Goal: Transaction & Acquisition: Purchase product/service

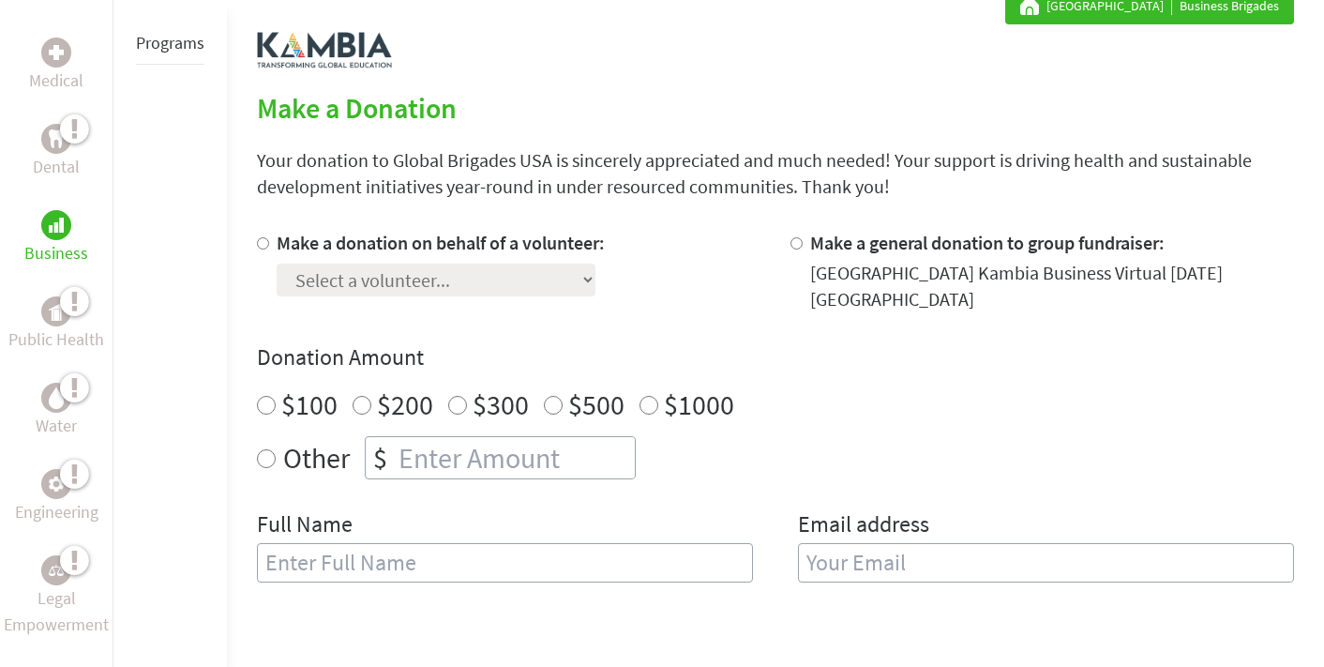
scroll to position [366, 0]
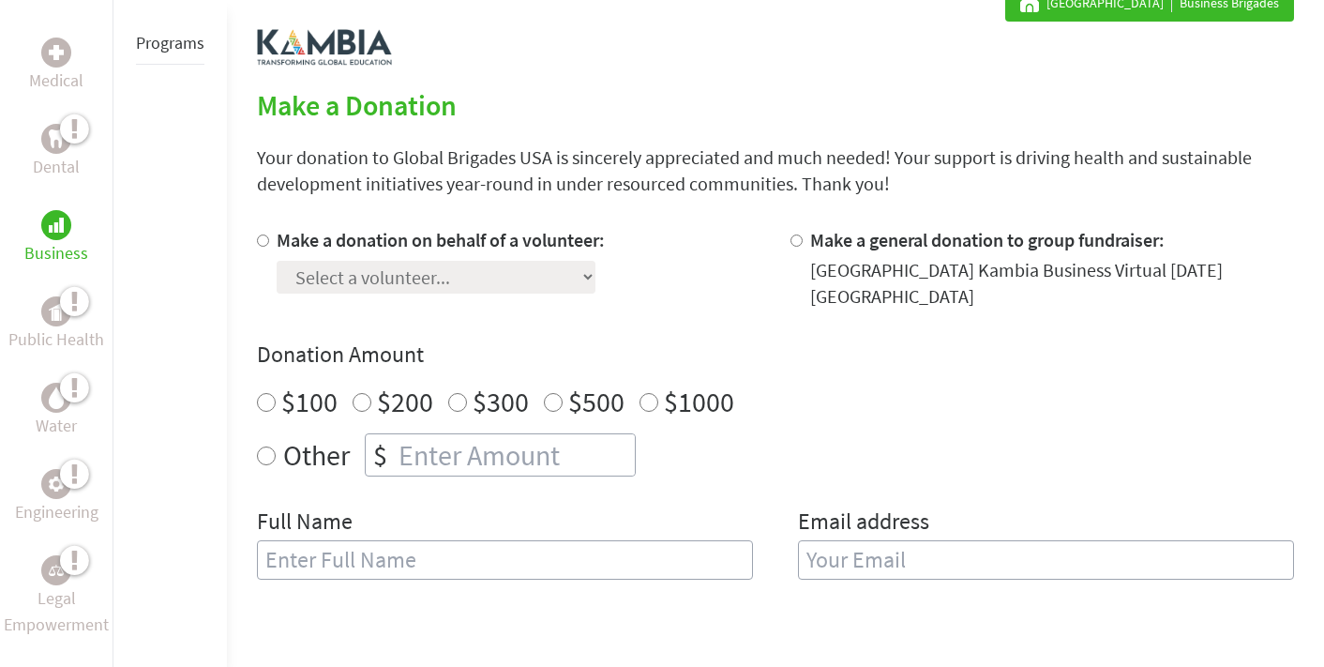
click at [259, 243] on input "Make a donation on behalf of a volunteer:" at bounding box center [263, 241] width 12 height 12
radio input "true"
click at [261, 244] on input "Make a donation on behalf of a volunteer:" at bounding box center [263, 241] width 12 height 12
click at [613, 275] on div "Make a donation on behalf of a volunteer: Select a volunteer... [PERSON_NAME] […" at bounding box center [509, 268] width 504 height 83
radio input "true"
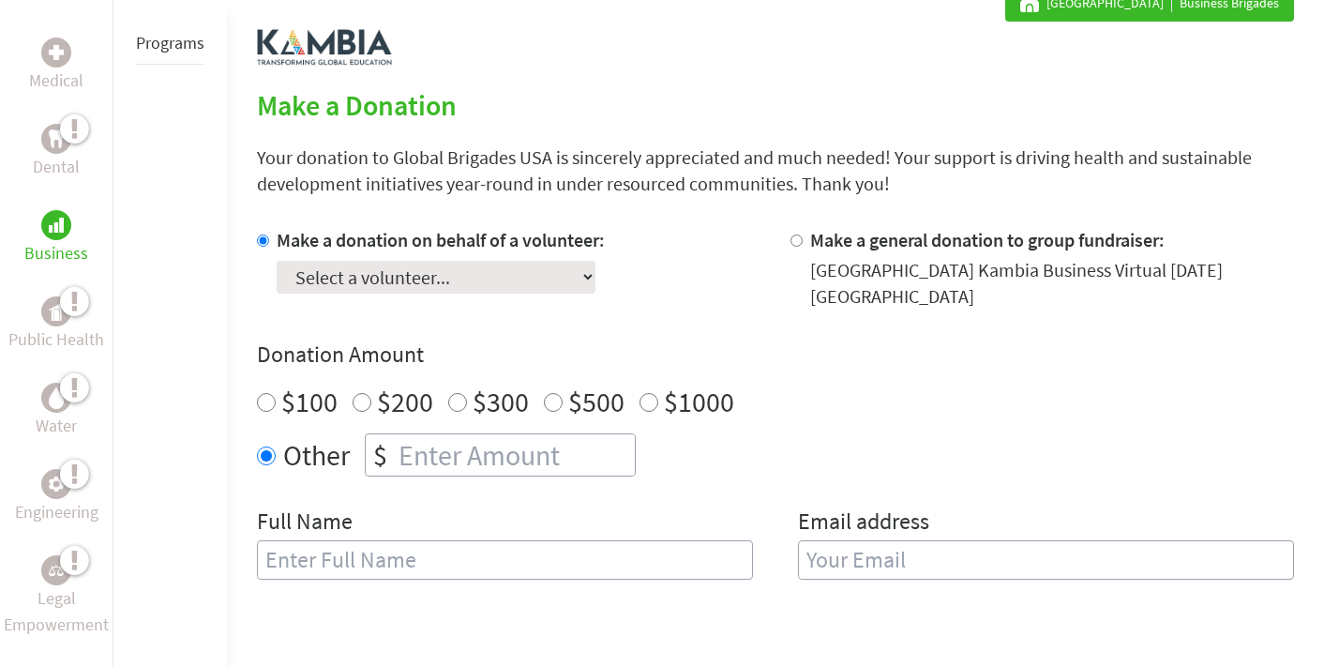
click at [545, 447] on input "number" at bounding box center [515, 454] width 240 height 41
type input "125"
click at [892, 370] on div "Donation Amount $100 $200 $300 $500 $1000 Other $ 125" at bounding box center [775, 408] width 1037 height 137
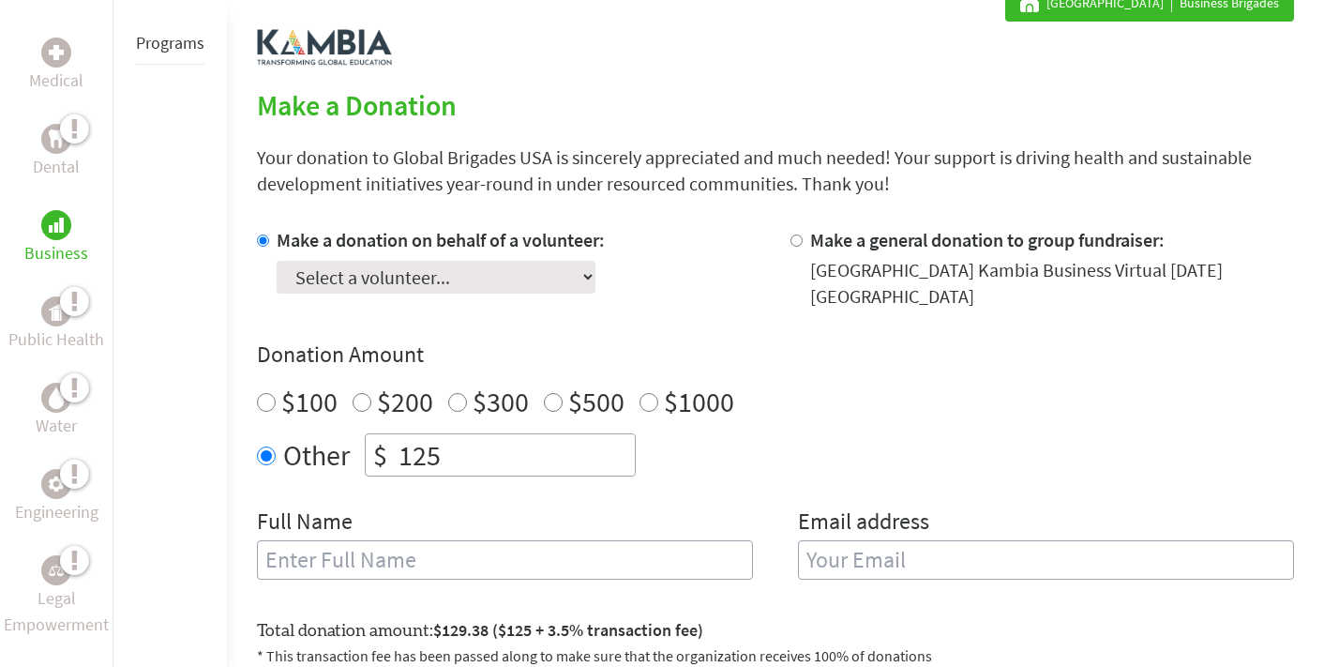
select select "34829FA9-8F7A-11F0-9E6E-42010A400005"
click at [661, 342] on h4 "Donation Amount" at bounding box center [775, 355] width 1037 height 30
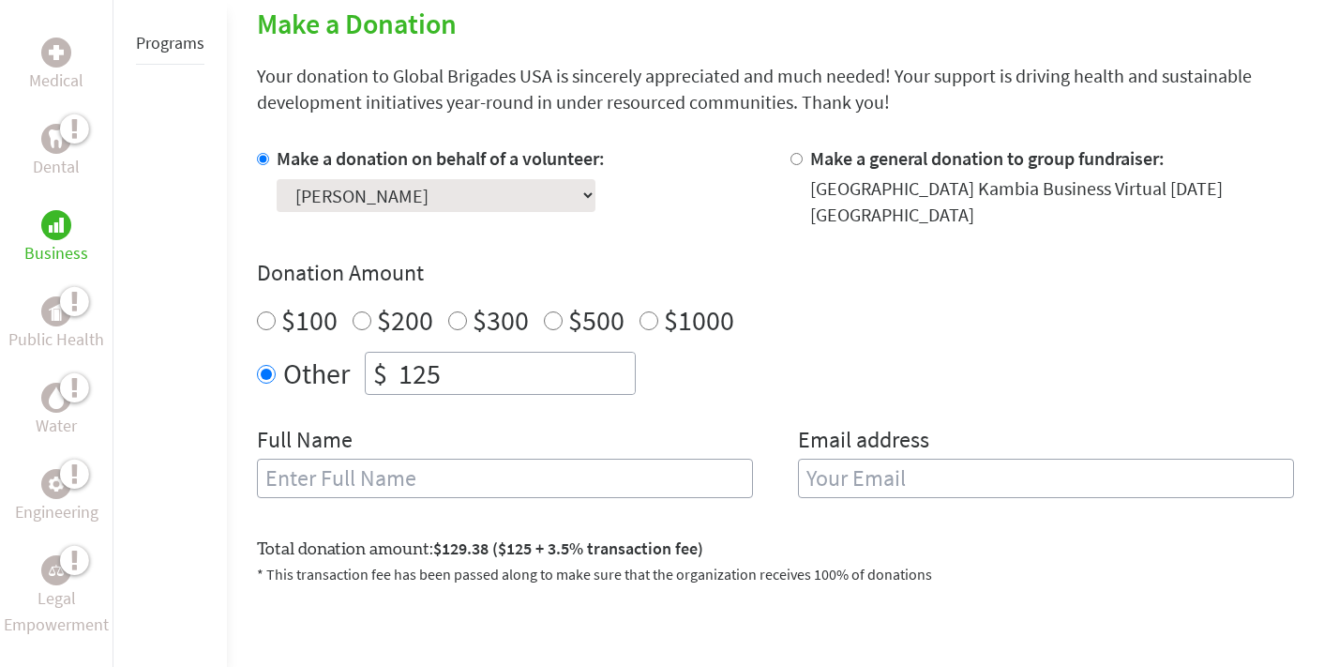
scroll to position [450, 0]
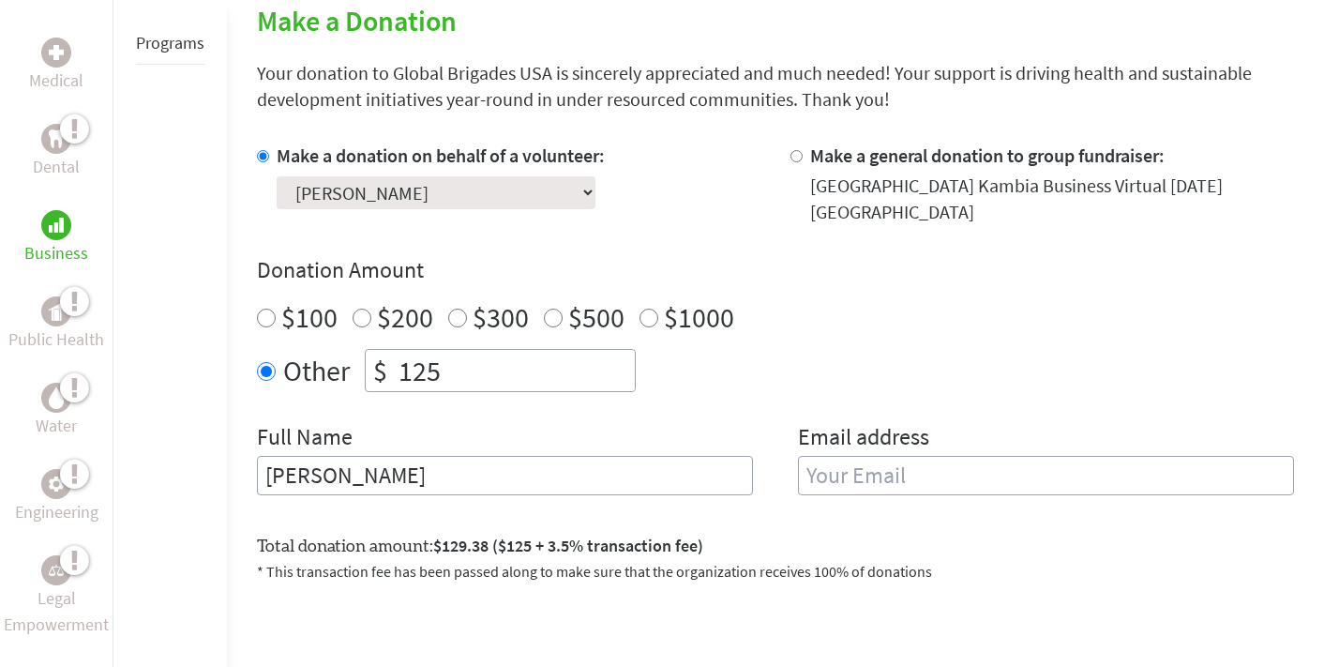
type input "[PERSON_NAME]"
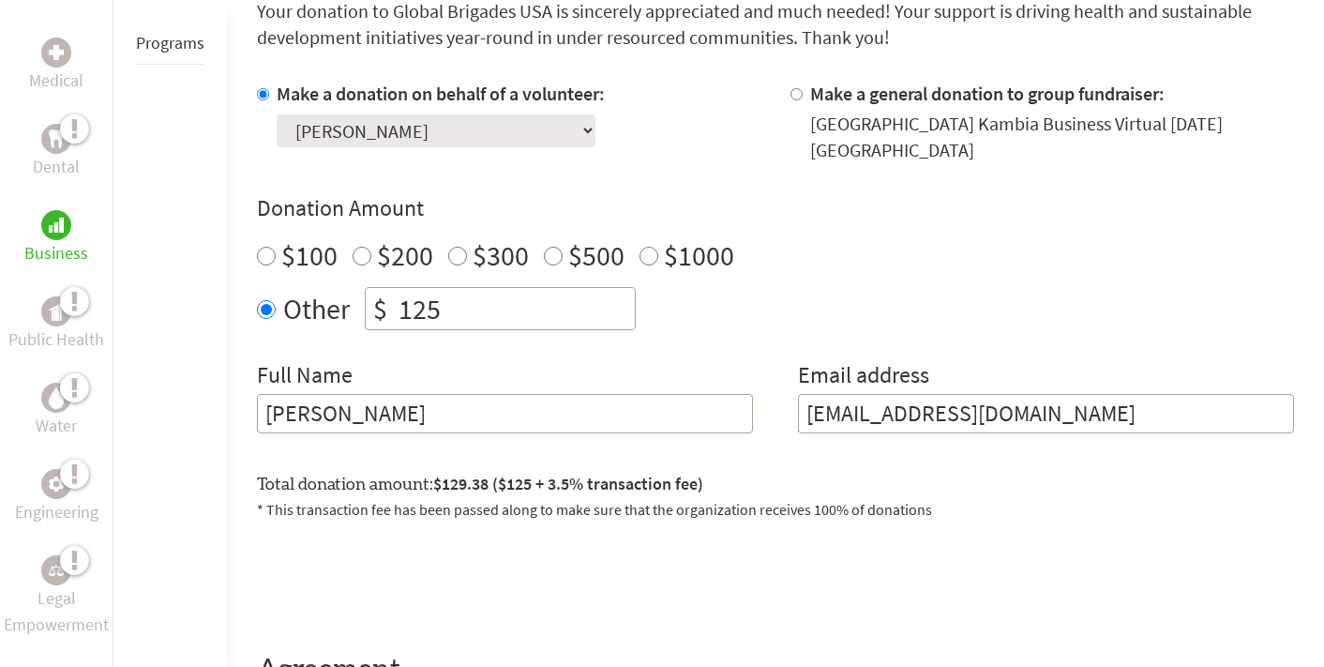
scroll to position [544, 0]
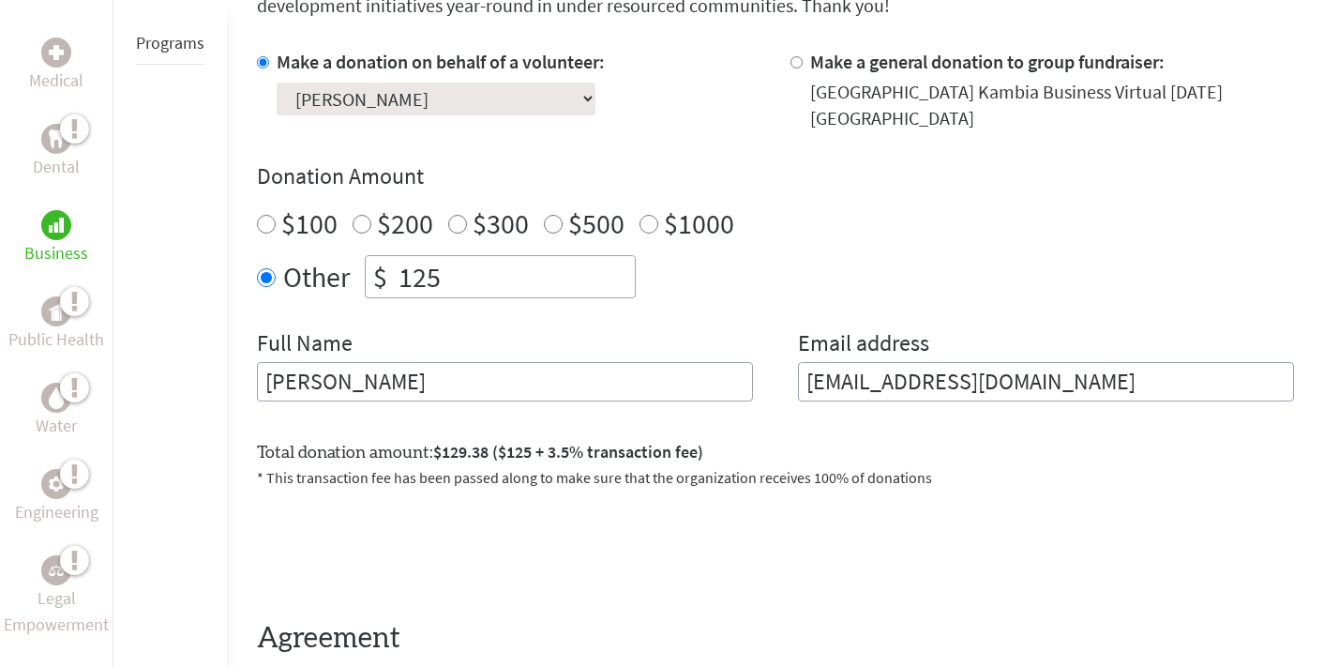
type input "[EMAIL_ADDRESS][DOMAIN_NAME]"
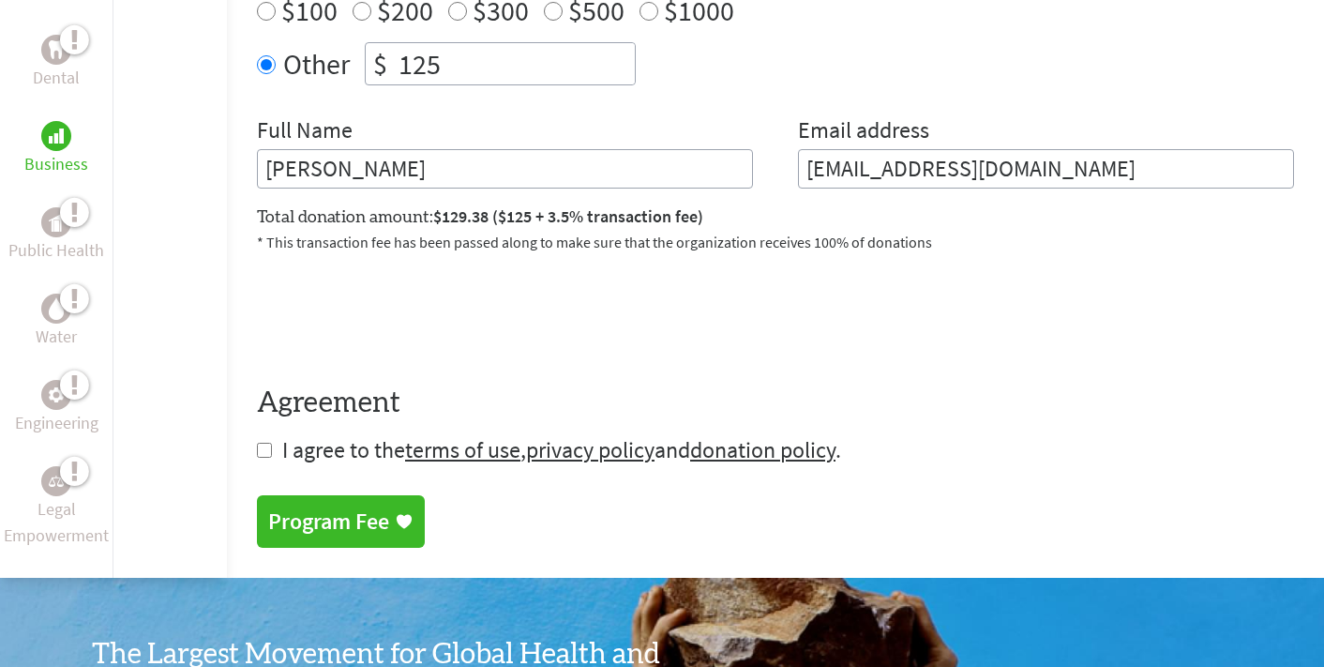
scroll to position [790, 0]
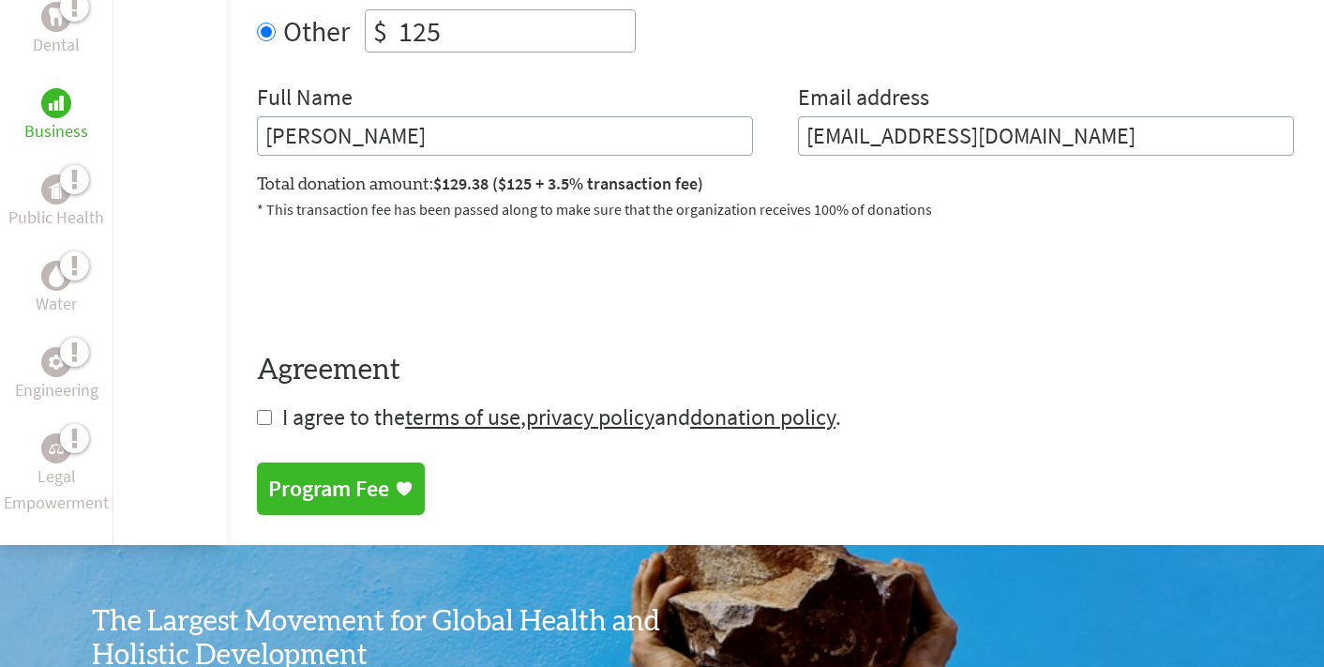
click at [264, 425] on input "checkbox" at bounding box center [264, 417] width 15 height 15
checkbox input "true"
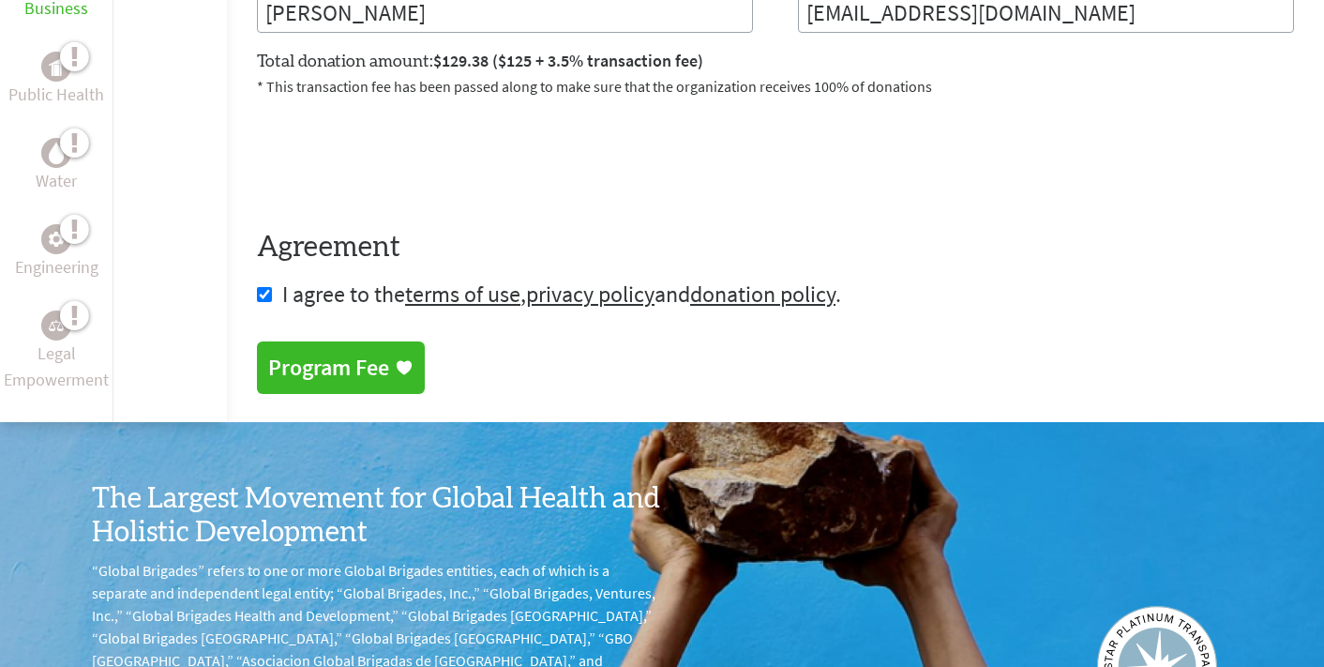
click at [339, 372] on div "Program Fee" at bounding box center [328, 368] width 121 height 30
